Goal: Task Accomplishment & Management: Use online tool/utility

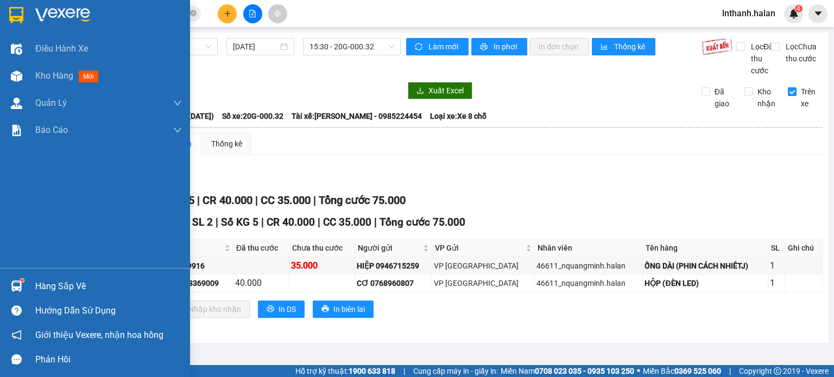
click at [17, 286] on img at bounding box center [16, 286] width 11 height 11
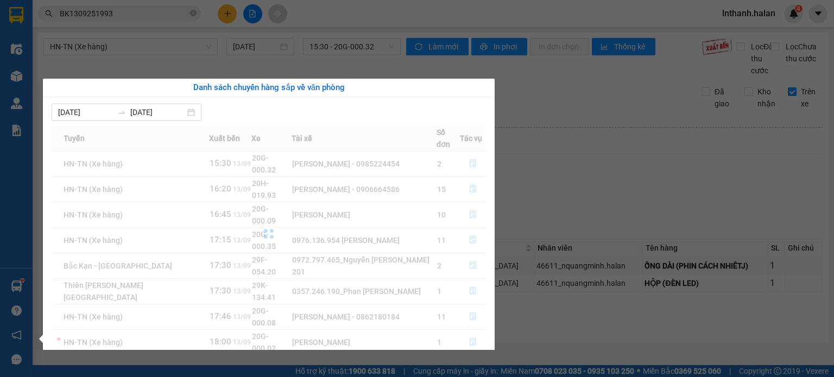
click at [582, 188] on section "Kết quả tìm kiếm ( 1 ) Bộ lọc Mã ĐH Trạng thái Món hàng Thu hộ Tổng cước Chưa c…" at bounding box center [417, 188] width 834 height 377
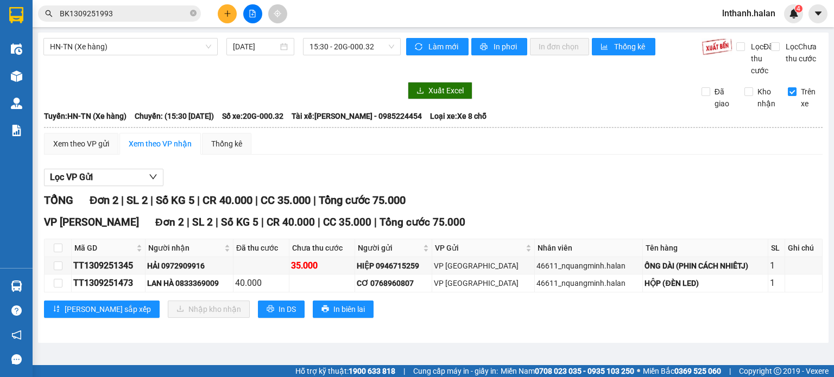
click at [33, 286] on main "HN-[GEOGRAPHIC_DATA] (Xe hàng) [DATE] 15:30 - 20G-000.32 Làm mới In phơi In đơn…" at bounding box center [417, 182] width 834 height 365
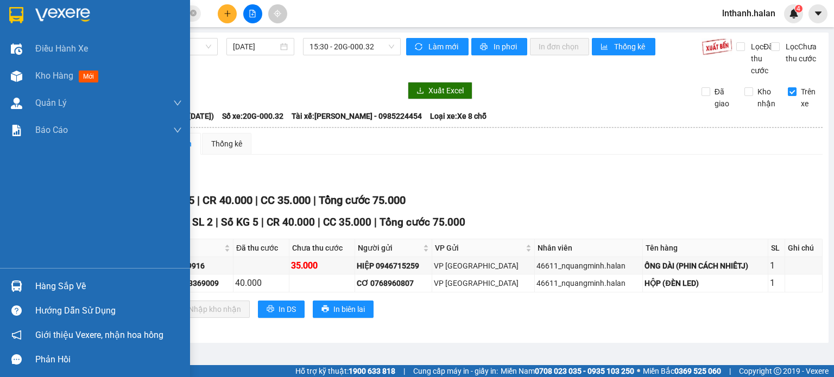
click at [25, 286] on div at bounding box center [16, 286] width 19 height 19
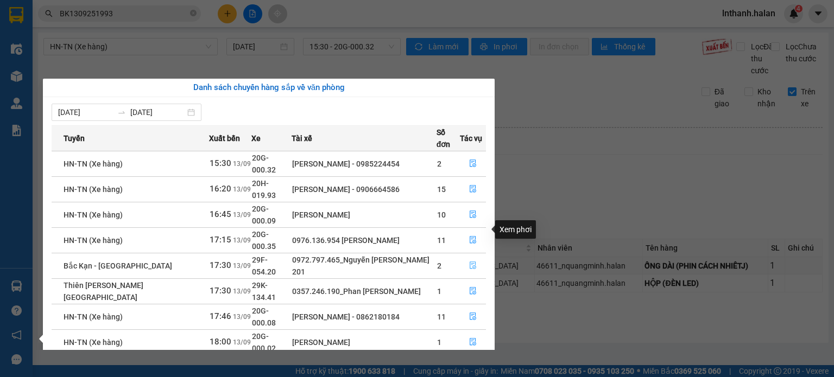
click at [469, 262] on icon "file-done" at bounding box center [473, 266] width 8 height 8
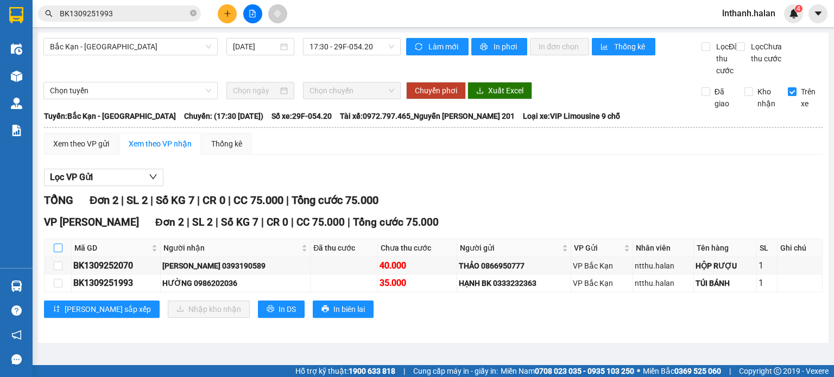
click at [60, 252] on input "checkbox" at bounding box center [58, 248] width 9 height 9
checkbox input "true"
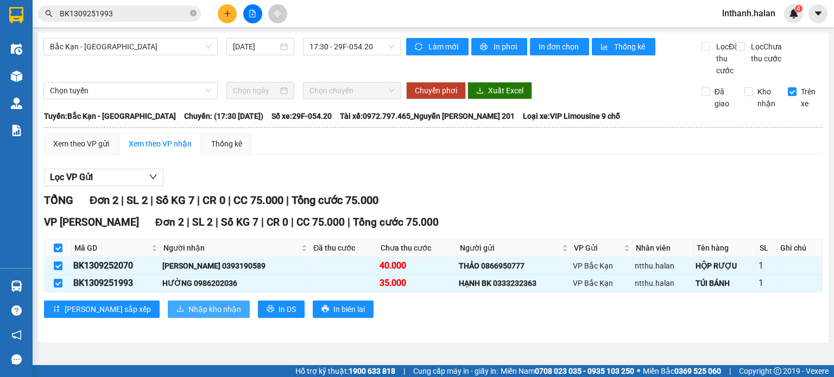
click at [188, 315] on span "Nhập kho nhận" at bounding box center [214, 309] width 53 height 12
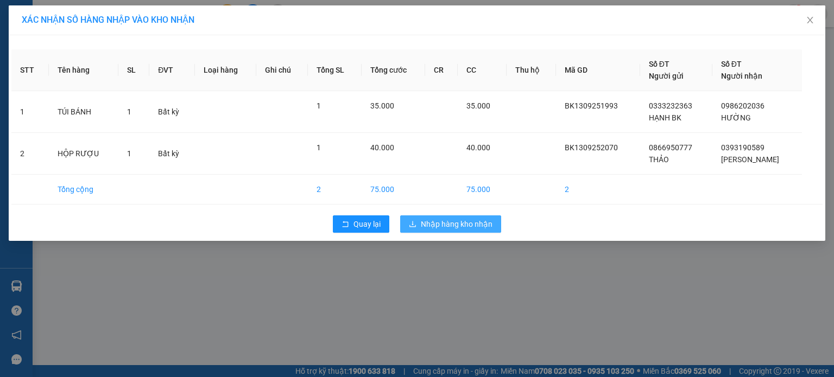
click at [442, 223] on span "Nhập hàng kho nhận" at bounding box center [457, 224] width 72 height 12
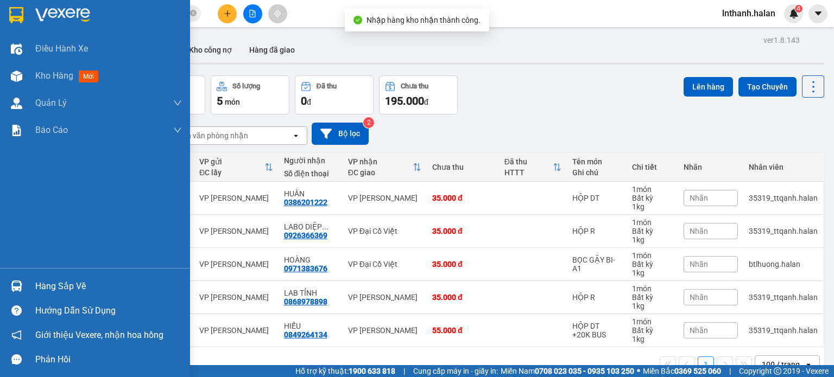
click at [11, 286] on img at bounding box center [16, 286] width 11 height 11
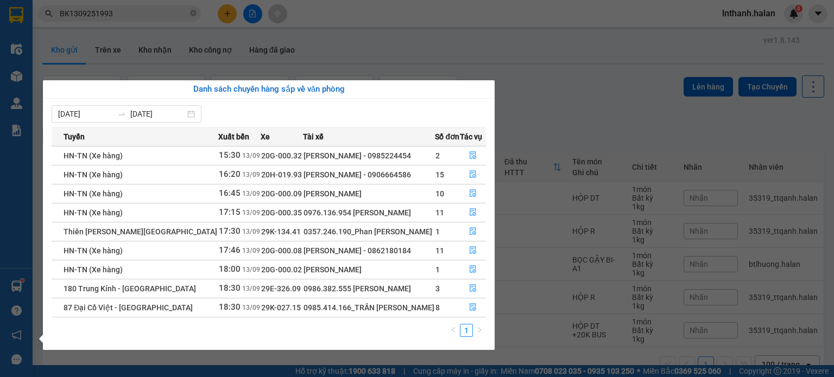
click at [587, 107] on section "Kết quả tìm kiếm ( 1 ) Bộ lọc Mã ĐH Trạng thái Món hàng Thu hộ Tổng cước Chưa c…" at bounding box center [417, 188] width 834 height 377
